Goal: Task Accomplishment & Management: Manage account settings

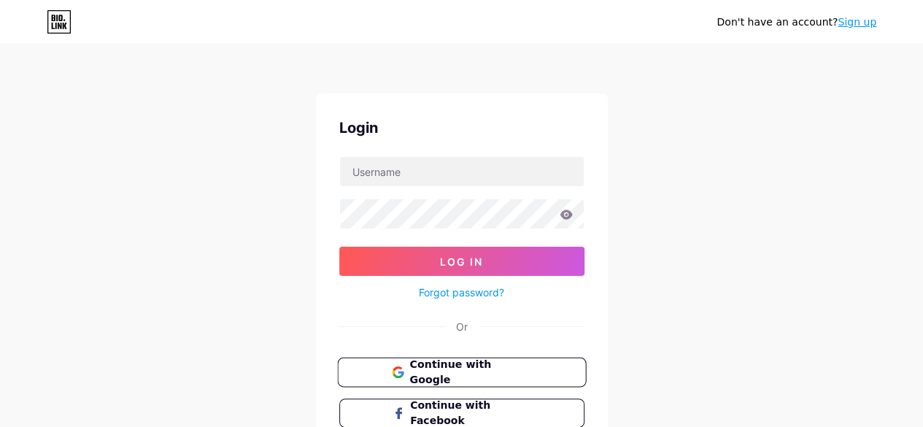
click at [448, 366] on span "Continue with Google" at bounding box center [471, 372] width 122 height 31
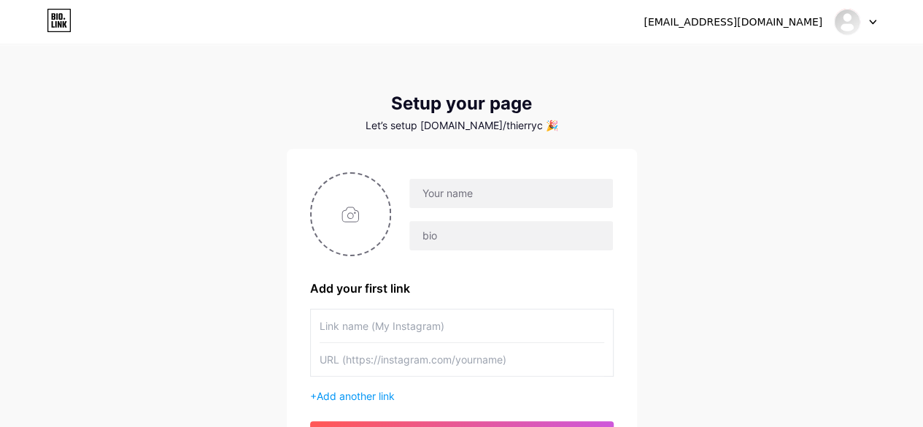
click at [870, 20] on icon at bounding box center [873, 22] width 6 height 4
click at [761, 93] on li "Logout" at bounding box center [785, 99] width 181 height 39
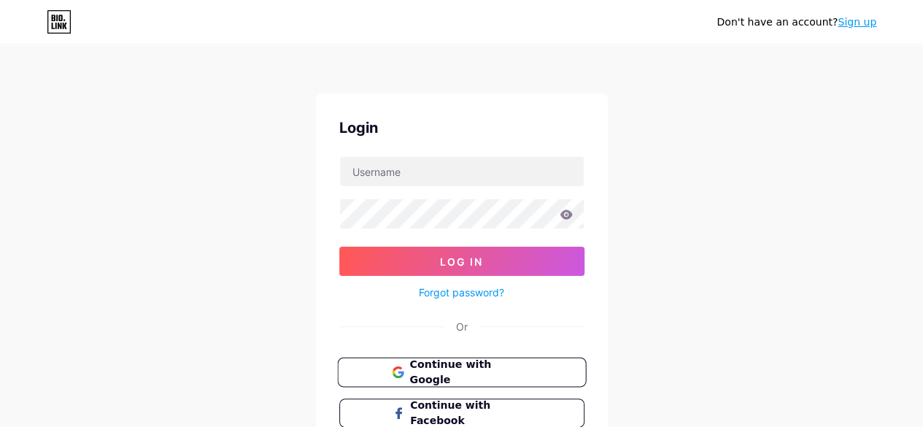
click at [482, 364] on span "Continue with Google" at bounding box center [471, 372] width 122 height 31
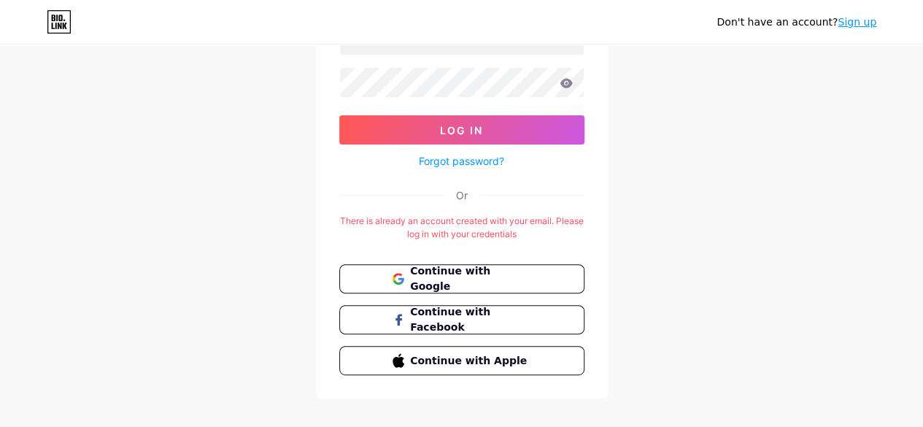
scroll to position [147, 0]
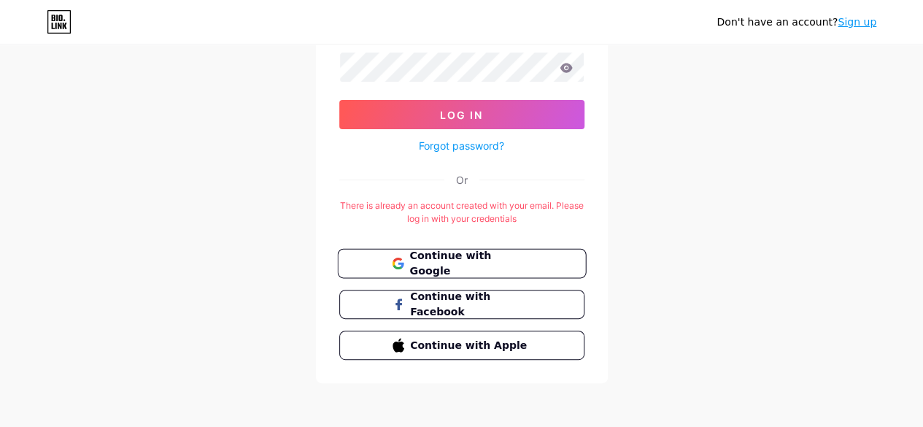
click at [507, 265] on span "Continue with Google" at bounding box center [471, 263] width 122 height 31
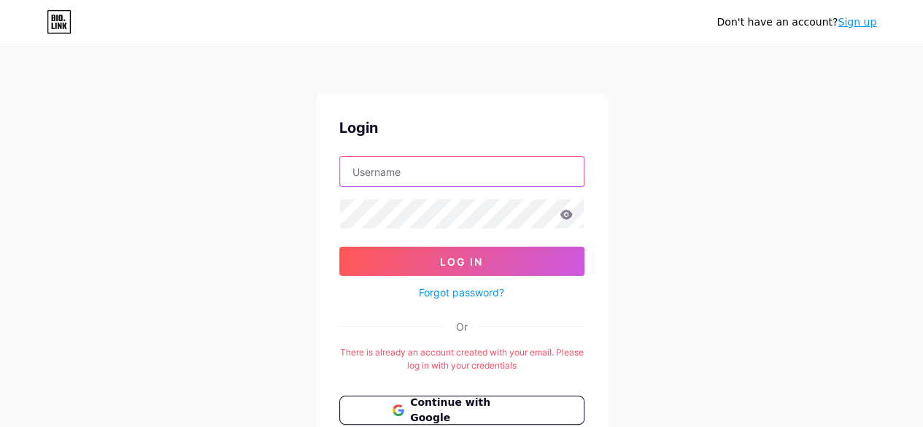
click at [403, 166] on input "text" at bounding box center [462, 171] width 244 height 29
type input "[EMAIL_ADDRESS][DOMAIN_NAME]"
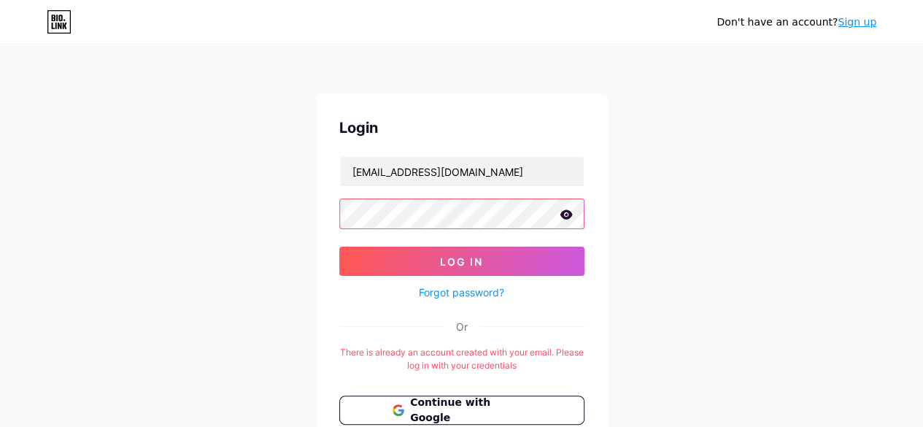
click at [339, 247] on button "Log In" at bounding box center [461, 261] width 245 height 29
